Goal: Task Accomplishment & Management: Use online tool/utility

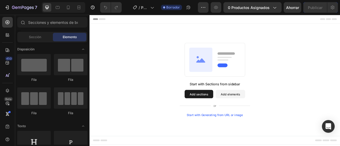
click at [219, 120] on button "Add sections" at bounding box center [228, 115] width 36 height 11
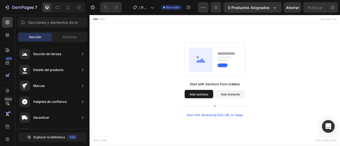
click at [239, 115] on button "Add sections" at bounding box center [228, 115] width 36 height 11
click at [276, 117] on button "Add elements" at bounding box center [268, 115] width 37 height 11
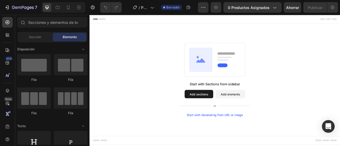
click at [243, 117] on button "Add sections" at bounding box center [228, 115] width 36 height 11
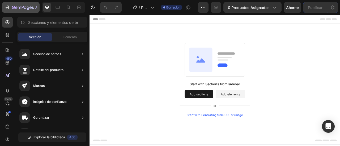
click at [6, 8] on icon "button" at bounding box center [7, 7] width 5 height 5
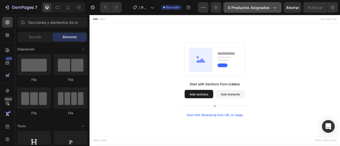
click at [258, 8] on font "0 productos asignados" at bounding box center [249, 7] width 42 height 5
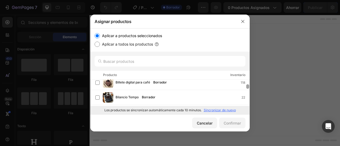
scroll to position [20, 0]
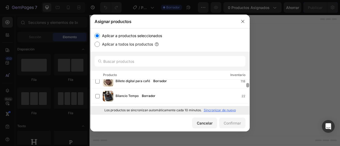
drag, startPoint x: 248, startPoint y: 82, endPoint x: 249, endPoint y: 86, distance: 3.7
click at [249, 86] on div at bounding box center [247, 85] width 3 height 5
click at [145, 56] on div at bounding box center [169, 61] width 159 height 19
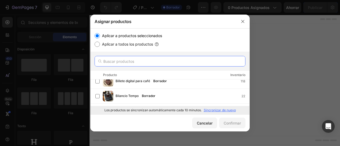
click at [135, 60] on input "text" at bounding box center [170, 61] width 151 height 11
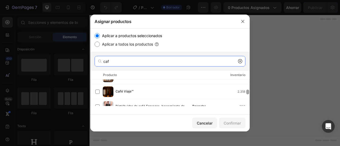
scroll to position [60, 0]
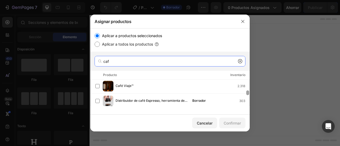
drag, startPoint x: 248, startPoint y: 82, endPoint x: 249, endPoint y: 93, distance: 11.2
click at [249, 93] on div at bounding box center [247, 93] width 3 height 5
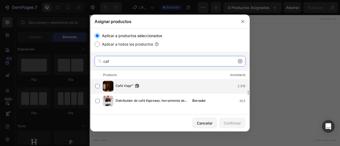
type input "caf"
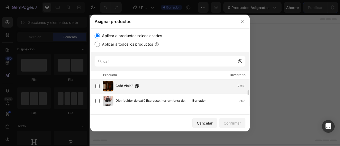
click at [147, 85] on div "Café Viaje™ 2.318" at bounding box center [183, 86] width 134 height 6
click at [236, 122] on font "Confirmar" at bounding box center [232, 123] width 17 height 5
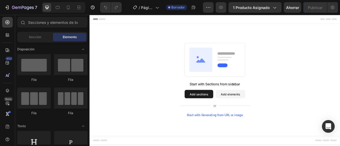
click at [233, 115] on button "Add sections" at bounding box center [228, 115] width 36 height 11
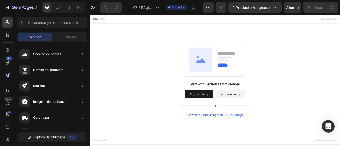
click at [278, 110] on div "Start with Sections from sidebar Add sections Add elements Start with Generatin…" at bounding box center [249, 122] width 90 height 45
click at [262, 120] on button "Add elements" at bounding box center [268, 115] width 37 height 11
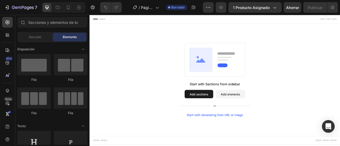
click at [244, 118] on button "Add sections" at bounding box center [228, 115] width 36 height 11
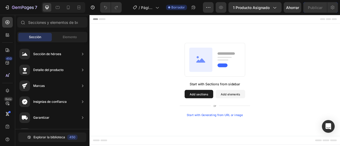
scroll to position [0, 0]
drag, startPoint x: 252, startPoint y: 62, endPoint x: 187, endPoint y: 70, distance: 65.6
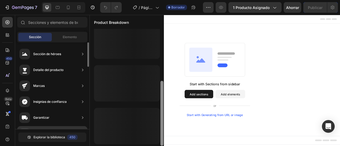
scroll to position [93, 0]
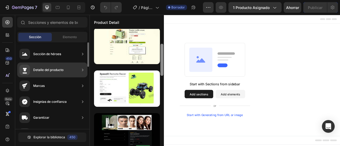
click at [24, 69] on icon at bounding box center [25, 69] width 4 height 3
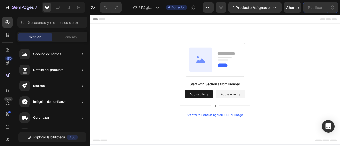
scroll to position [0, 0]
drag, startPoint x: 252, startPoint y: 70, endPoint x: 188, endPoint y: 99, distance: 69.8
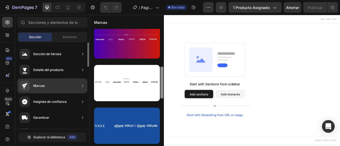
scroll to position [121, 0]
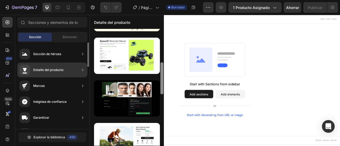
click at [54, 67] on div "Detalle del producto" at bounding box center [41, 70] width 44 height 11
click at [82, 70] on icon at bounding box center [82, 69] width 5 height 5
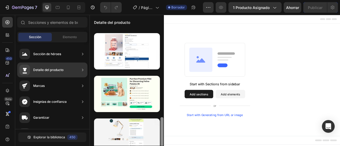
scroll to position [0, 0]
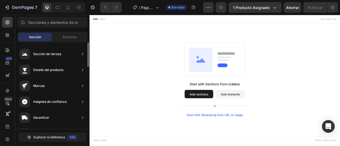
drag, startPoint x: 162, startPoint y: 69, endPoint x: 76, endPoint y: 90, distance: 88.9
click at [83, 95] on div "450 Beta Sections(18) Elementos(84) Sección Elemento Sección de héroes Detalle …" at bounding box center [45, 80] width 90 height 131
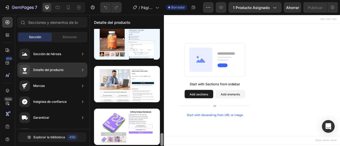
scroll to position [763, 0]
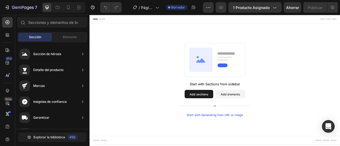
drag, startPoint x: 163, startPoint y: 60, endPoint x: 155, endPoint y: 147, distance: 87.5
click at [155, 0] on html "7 / Página del producto - [DATE][PERSON_NAME] 13:54:57 Borrador Avance 1 produc…" at bounding box center [170, 0] width 340 height 0
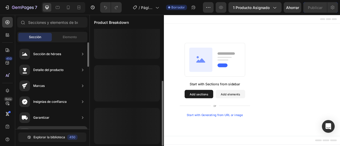
scroll to position [93, 0]
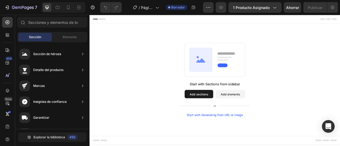
click at [255, 13] on div "7 / Página del producto - [DATE][PERSON_NAME] 13:54:57 Borrador Avance 1 produc…" at bounding box center [170, 7] width 340 height 15
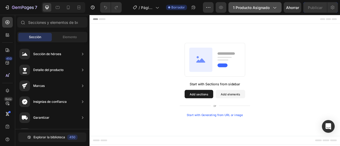
click at [255, 11] on button "1 producto asignado" at bounding box center [254, 7] width 53 height 11
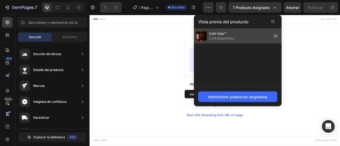
click at [220, 32] on font "Café Viaje™" at bounding box center [217, 34] width 17 height 4
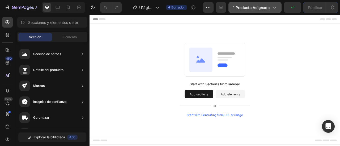
click at [256, 11] on button "1 producto asignado" at bounding box center [254, 7] width 53 height 11
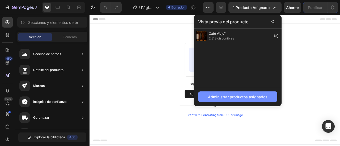
click at [221, 96] on font "Administrar productos asignados" at bounding box center [237, 97] width 59 height 5
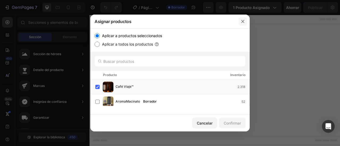
click at [241, 20] on icon "button" at bounding box center [242, 21] width 3 height 3
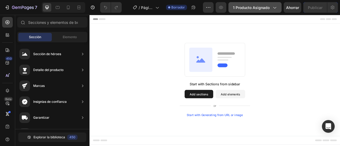
click at [267, 10] on button "1 producto asignado" at bounding box center [254, 7] width 53 height 11
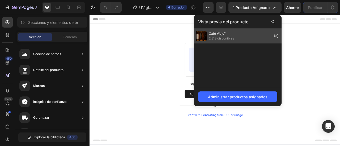
click at [275, 33] on icon at bounding box center [275, 35] width 7 height 7
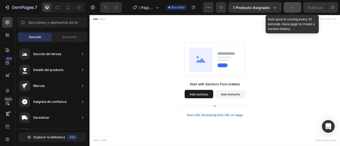
click at [292, 11] on button "button" at bounding box center [293, 7] width 18 height 11
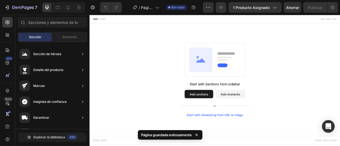
click at [249, 140] on div "Start with Generating from URL or image" at bounding box center [248, 142] width 71 height 4
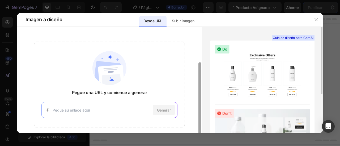
scroll to position [19, 0]
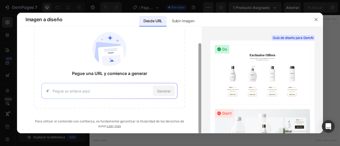
drag, startPoint x: 200, startPoint y: 66, endPoint x: 198, endPoint y: 104, distance: 38.3
click at [198, 104] on div at bounding box center [199, 88] width 3 height 91
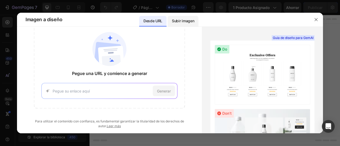
click at [178, 24] on p "Subir imagen" at bounding box center [183, 21] width 22 height 6
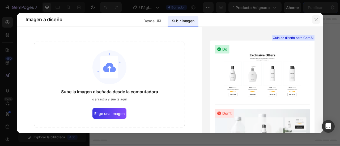
click at [316, 20] on icon "button" at bounding box center [316, 20] width 4 height 4
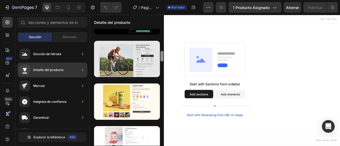
scroll to position [207, 0]
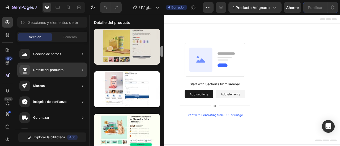
drag, startPoint x: 163, startPoint y: 45, endPoint x: 154, endPoint y: 60, distance: 17.0
click at [154, 60] on div at bounding box center [127, 87] width 74 height 117
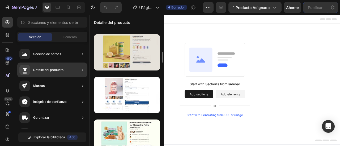
click at [128, 56] on div at bounding box center [127, 52] width 66 height 36
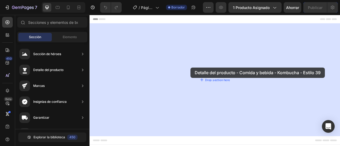
drag, startPoint x: 212, startPoint y: 70, endPoint x: 218, endPoint y: 82, distance: 13.3
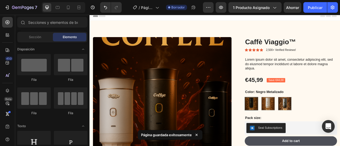
scroll to position [0, 0]
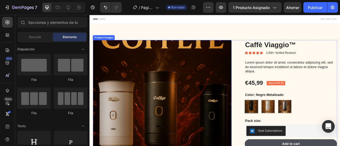
click at [184, 61] on img at bounding box center [181, 135] width 176 height 176
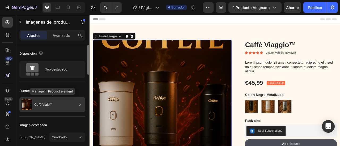
click at [40, 105] on font "Café Viaje™" at bounding box center [42, 105] width 17 height 4
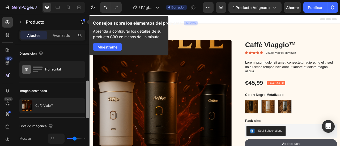
scroll to position [27, 0]
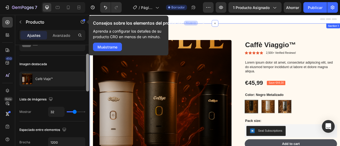
drag, startPoint x: 178, startPoint y: 88, endPoint x: 92, endPoint y: 83, distance: 86.7
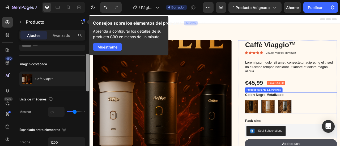
click at [316, 134] on img at bounding box center [316, 131] width 16 height 16
click at [308, 123] on input "Blanco Metalizado Blanco Metalizado" at bounding box center [308, 123] width 0 height 0
radio input "true"
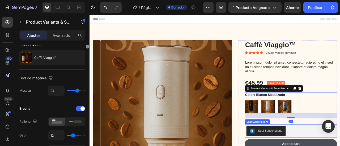
scroll to position [0, 0]
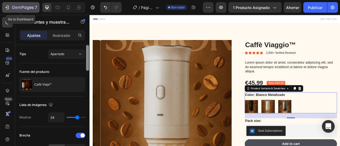
click at [6, 6] on icon "button" at bounding box center [7, 7] width 5 height 5
